Goal: Check status: Check status

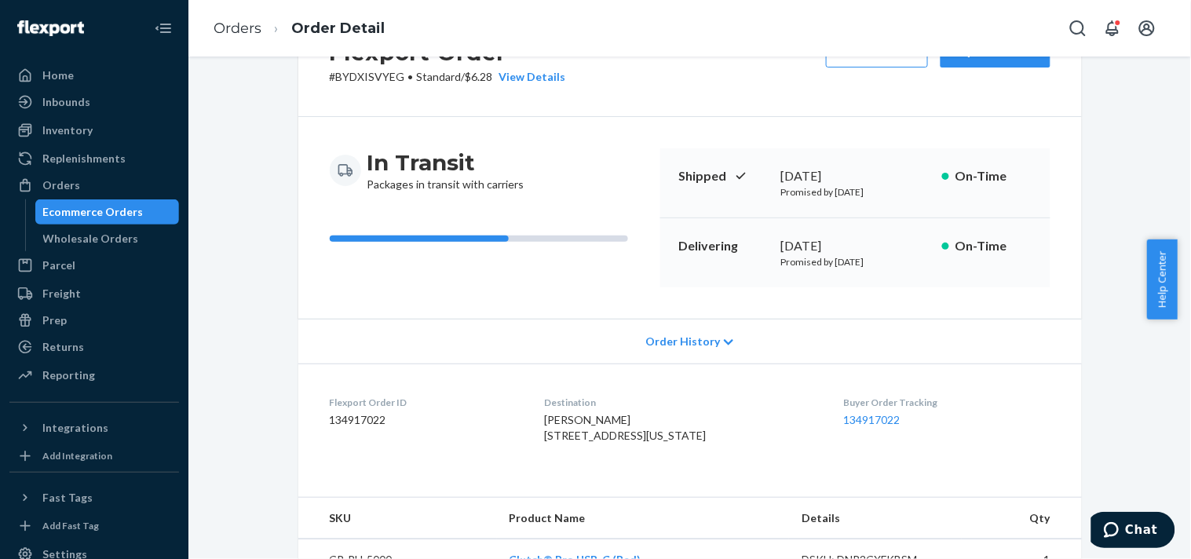
scroll to position [87, 0]
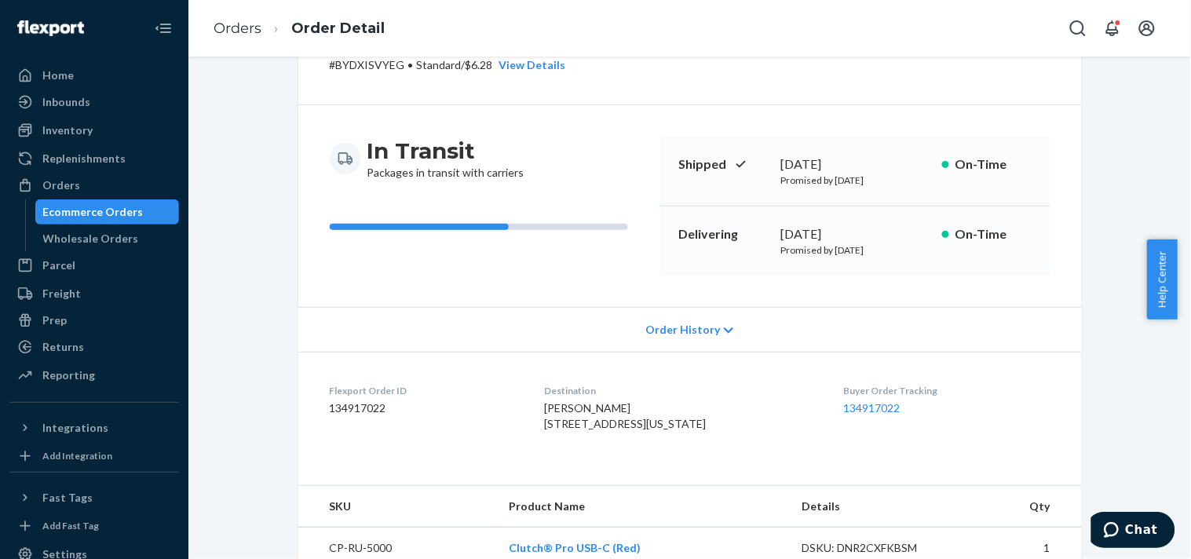
click at [853, 396] on dt "Buyer Order Tracking" at bounding box center [947, 390] width 207 height 13
click at [851, 404] on link "134917022" at bounding box center [872, 407] width 57 height 13
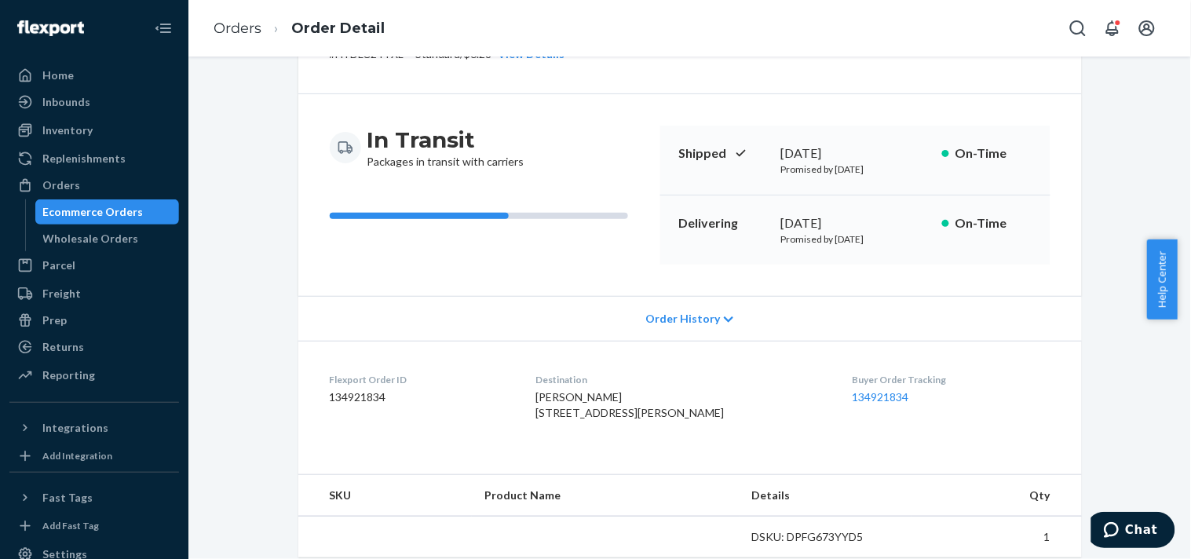
scroll to position [174, 0]
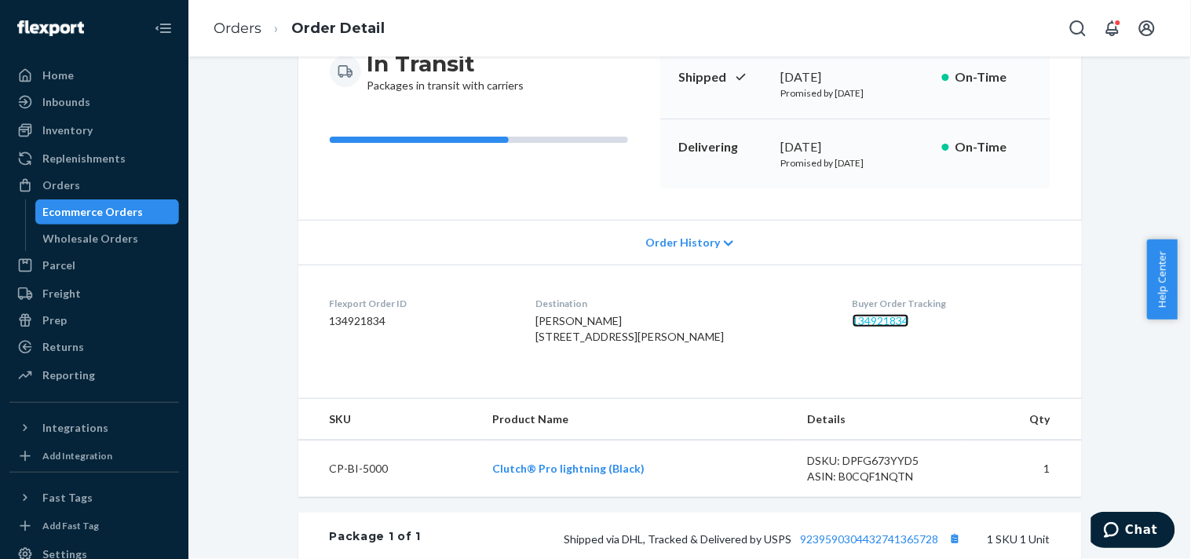
click at [878, 318] on link "134921834" at bounding box center [881, 320] width 57 height 13
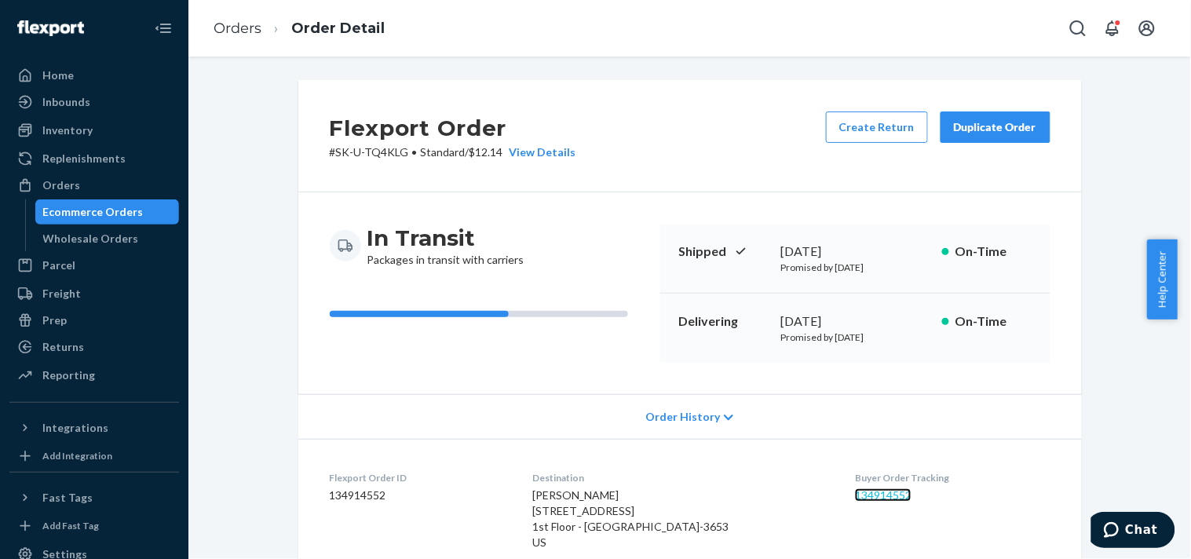
click at [880, 492] on link "134914552" at bounding box center [883, 494] width 57 height 13
click at [854, 506] on div "Buyer Order Tracking 134847229" at bounding box center [952, 506] width 198 height 70
click at [853, 496] on link "134847229" at bounding box center [881, 494] width 57 height 13
